Goal: Task Accomplishment & Management: Manage account settings

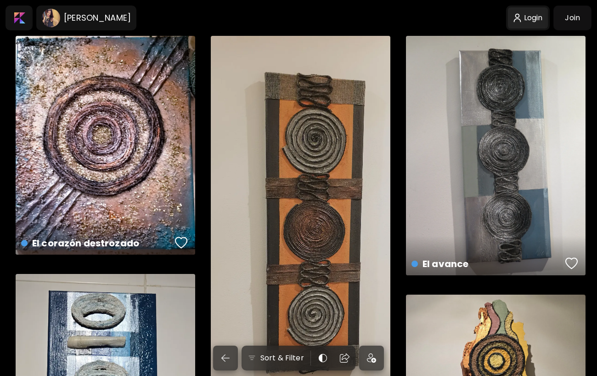
click at [533, 20] on div at bounding box center [528, 17] width 40 height 21
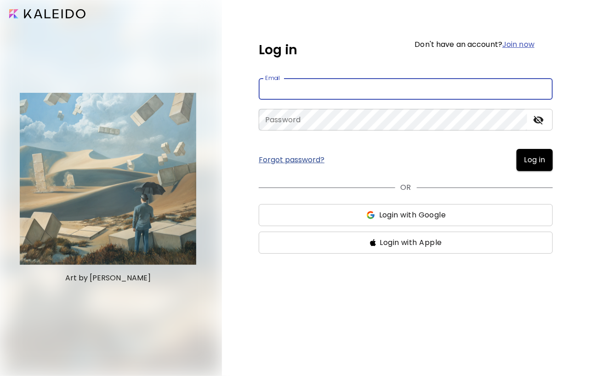
click at [286, 89] on input "email" at bounding box center [406, 89] width 294 height 22
type input "**********"
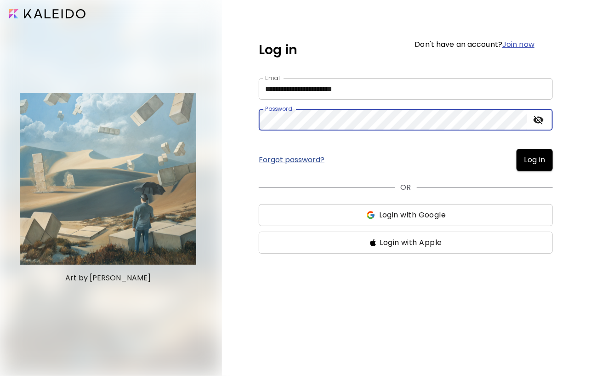
click at [539, 162] on span "Log in" at bounding box center [535, 159] width 22 height 11
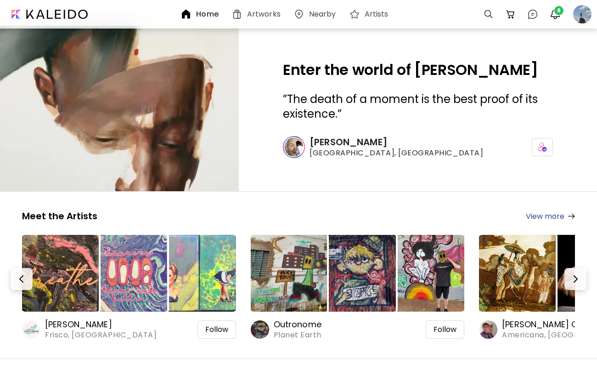
click at [195, 15] on div "Home" at bounding box center [201, 14] width 41 height 11
click at [557, 11] on span "6" at bounding box center [559, 10] width 9 height 9
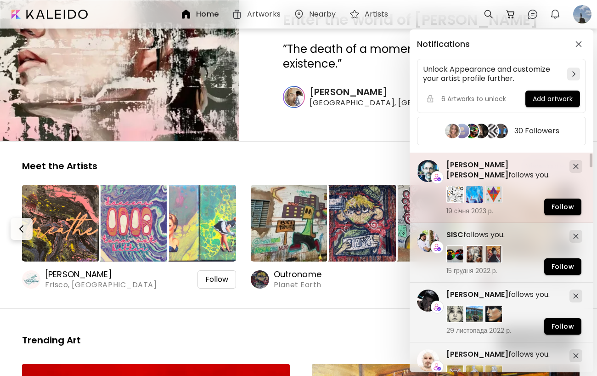
scroll to position [74, 0]
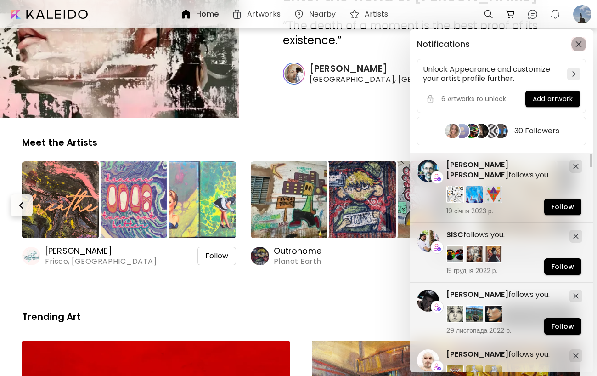
click at [577, 45] on img "button" at bounding box center [579, 44] width 6 height 6
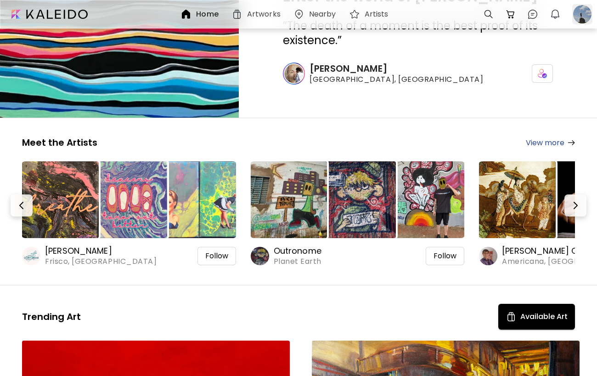
click at [588, 15] on div at bounding box center [583, 14] width 20 height 20
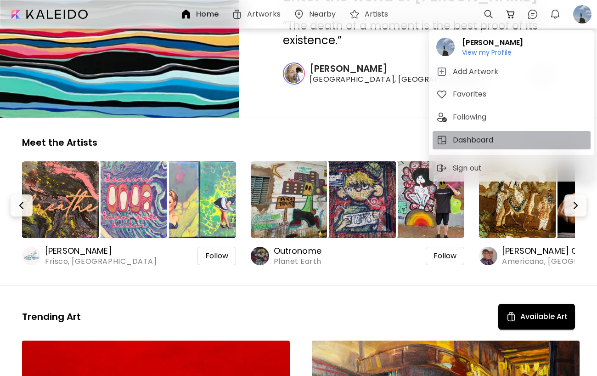
click at [456, 140] on h5 "Dashboard" at bounding box center [474, 140] width 43 height 11
